Goal: Task Accomplishment & Management: Use online tool/utility

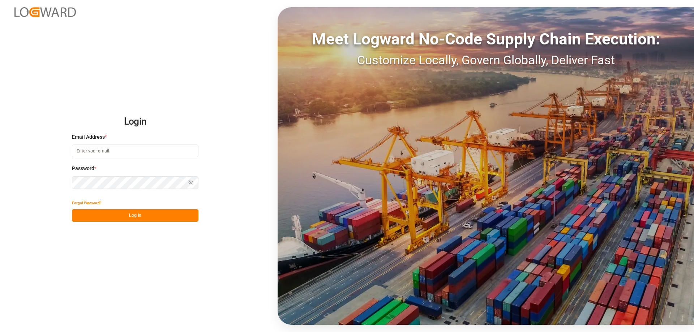
type input "mara-lynn.tan@leschaco.com"
drag, startPoint x: 128, startPoint y: 214, endPoint x: 135, endPoint y: 212, distance: 6.7
click at [128, 214] on button "Log In" at bounding box center [135, 215] width 127 height 13
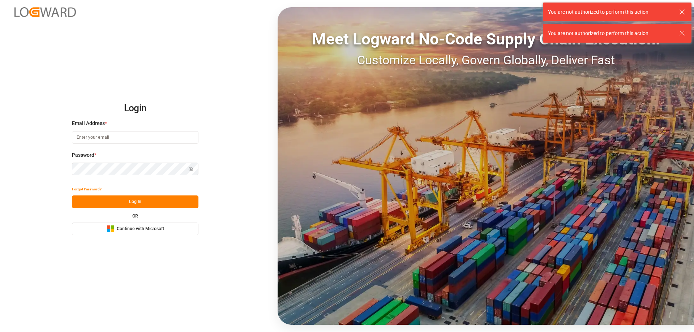
type input "mara-lynn.tan@leschaco.com"
click at [154, 202] on button "Log In" at bounding box center [135, 202] width 127 height 13
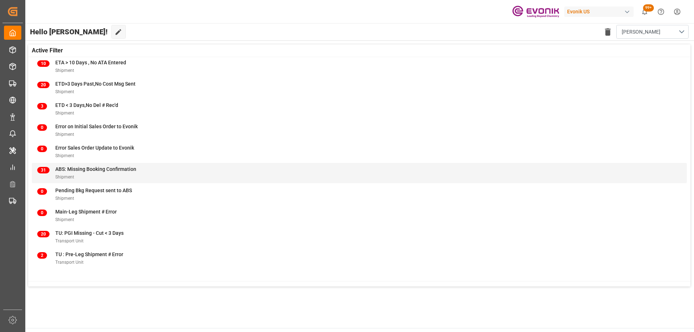
scroll to position [36, 0]
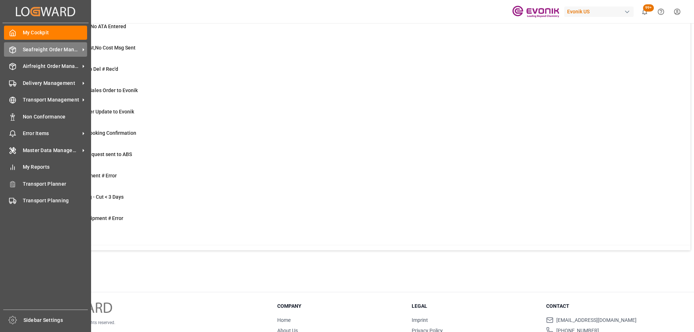
click at [24, 48] on span "Seafreight Order Management" at bounding box center [51, 50] width 57 height 8
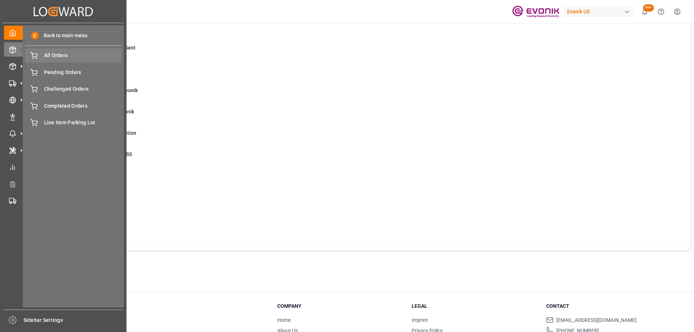
click at [47, 58] on span "All Orders" at bounding box center [83, 56] width 78 height 8
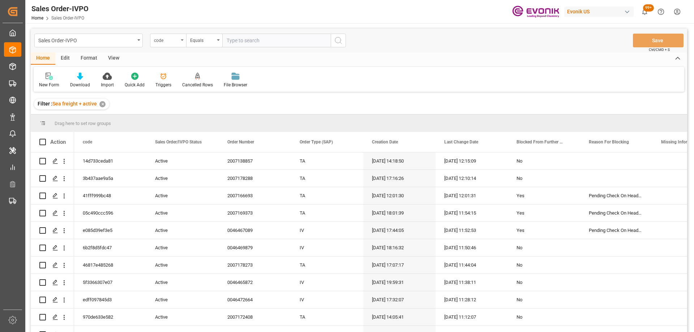
click at [150, 40] on div "code" at bounding box center [168, 41] width 36 height 14
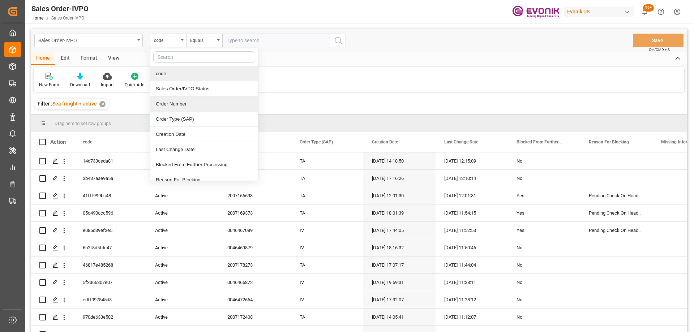
click at [178, 104] on div "Order Number" at bounding box center [204, 104] width 108 height 15
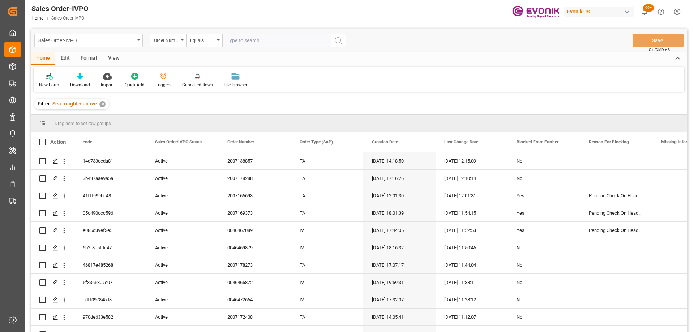
click at [269, 43] on input "text" at bounding box center [276, 41] width 108 height 14
paste input "46471822"
type input "0046471822"
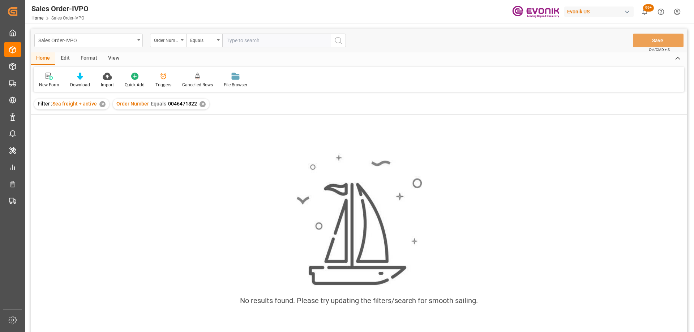
click at [101, 106] on div "✕" at bounding box center [102, 104] width 6 height 6
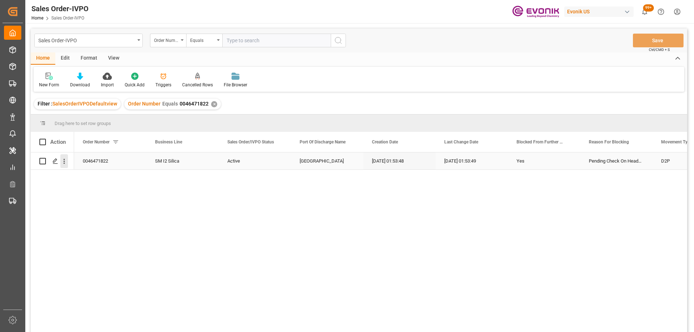
click at [64, 160] on icon "open menu" at bounding box center [64, 161] width 1 height 5
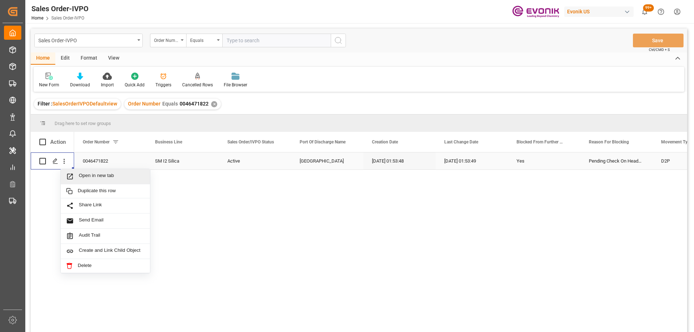
click at [74, 173] on span "Press SPACE to select this row." at bounding box center [72, 177] width 13 height 8
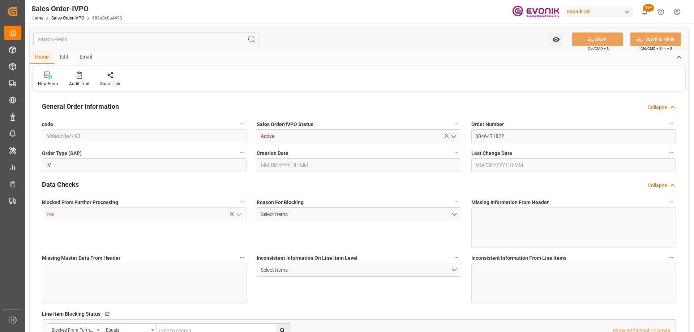
type input "COMDE"
type input "2121.45"
type input "1"
type input "712.62"
type input "[DATE] 01:53"
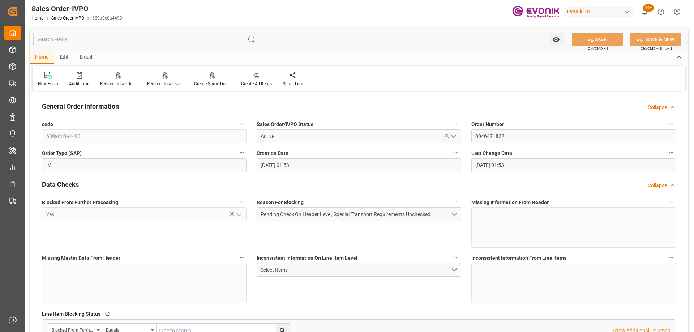
type input "[DATE] 01:53"
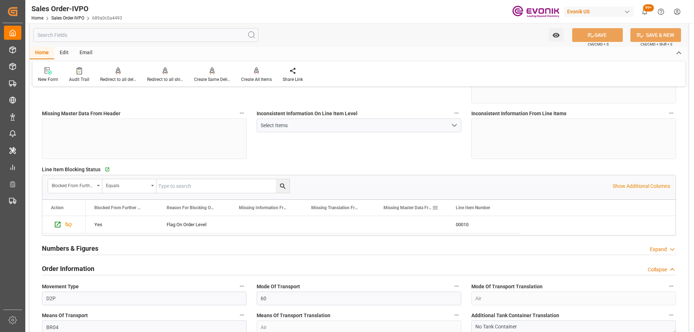
scroll to position [289, 0]
